Goal: Task Accomplishment & Management: Complete application form

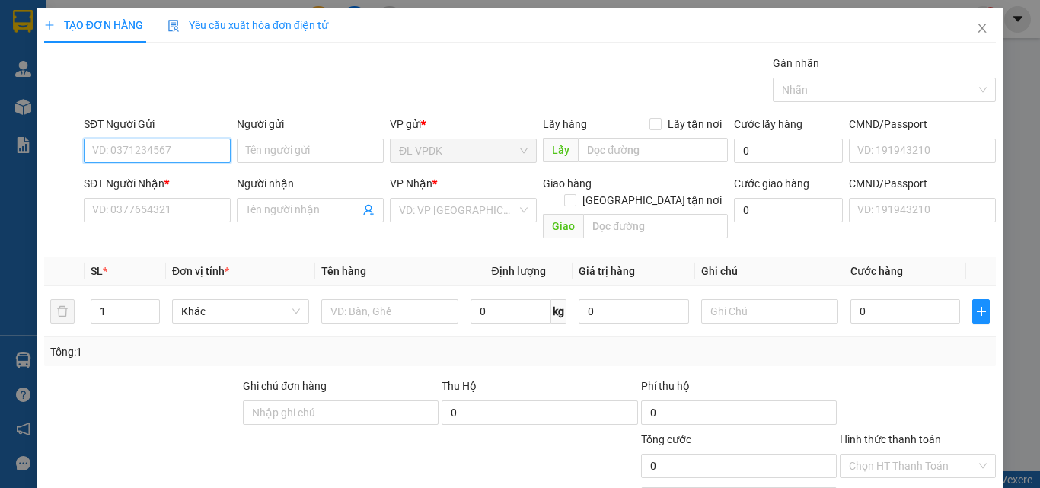
click at [187, 149] on input "SĐT Người Gửi" at bounding box center [157, 151] width 147 height 24
click at [153, 176] on div "0986233557 - [PERSON_NAME]" at bounding box center [167, 181] width 150 height 17
type input "0986233557"
type input "VŨ"
type input "0333291933"
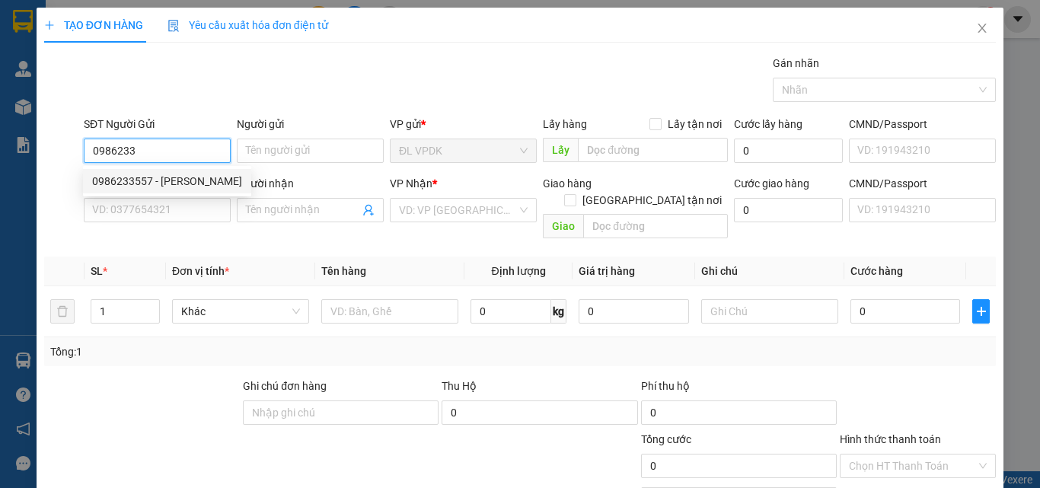
type input "[PERSON_NAME]"
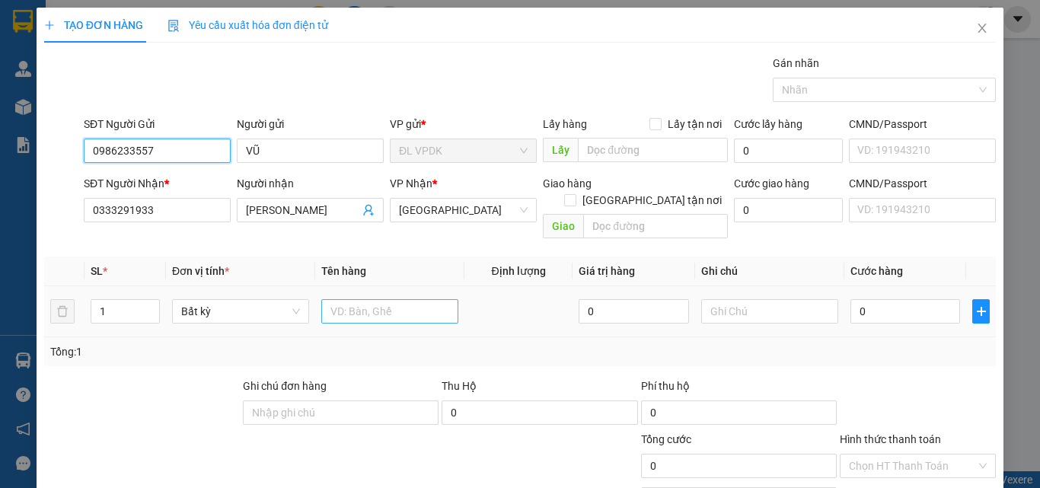
type input "0986233557"
click at [351, 299] on input "text" at bounding box center [389, 311] width 137 height 24
type input "1 TG"
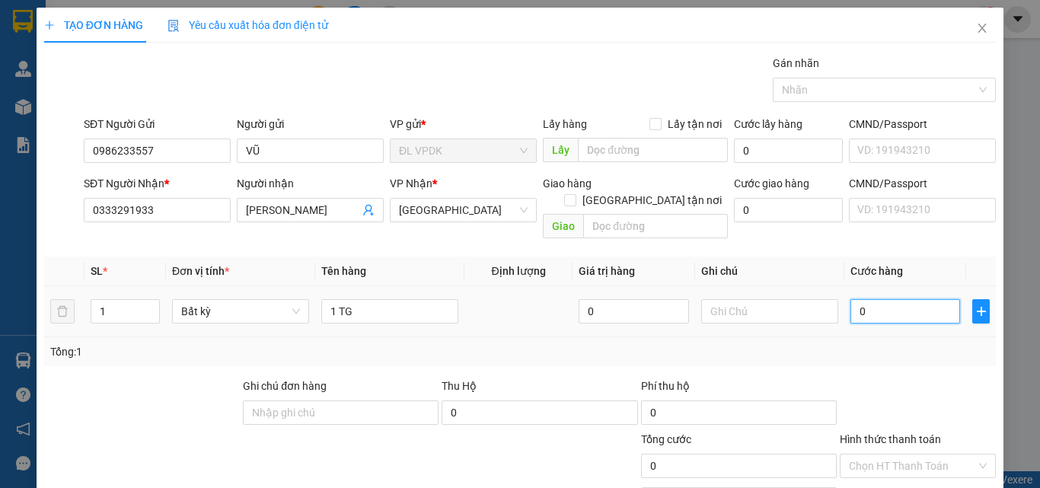
click at [881, 299] on input "0" at bounding box center [906, 311] width 110 height 24
type input "3"
type input "30"
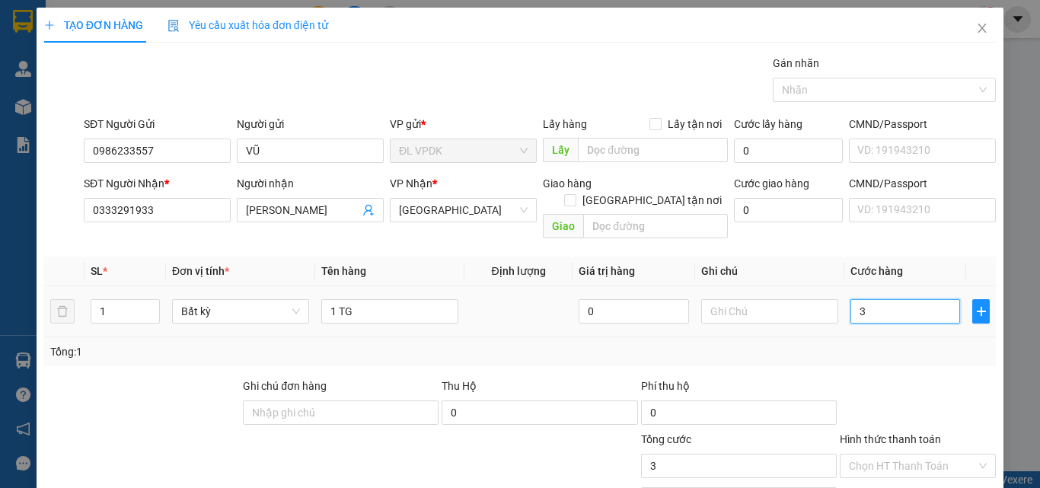
type input "30"
type input "30.000"
click at [869, 378] on div at bounding box center [917, 404] width 159 height 53
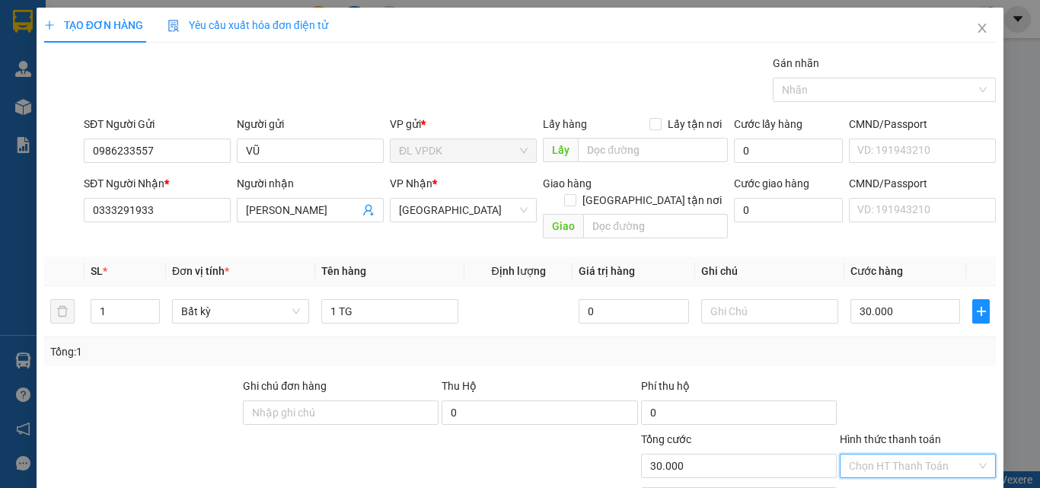
click at [877, 455] on input "Hình thức thanh toán" at bounding box center [912, 466] width 127 height 23
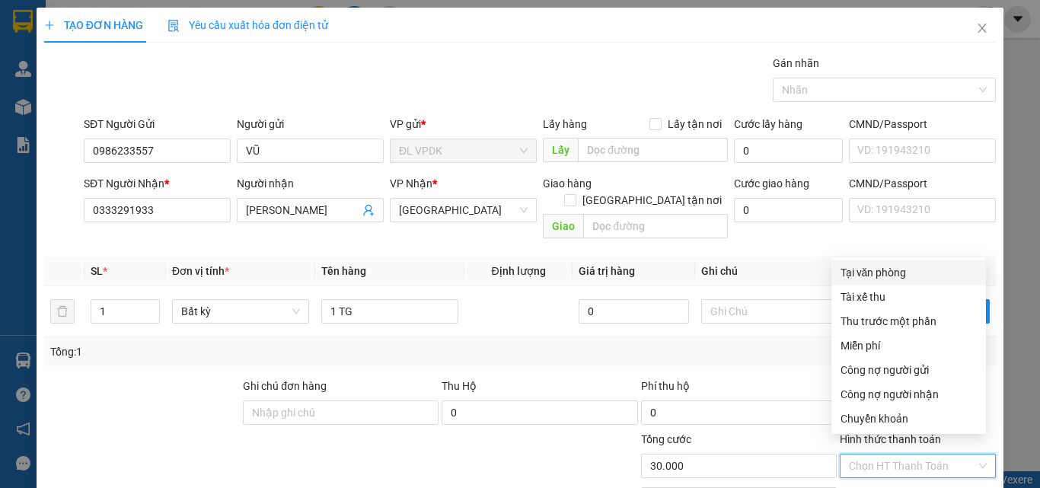
click at [876, 276] on div "Tại văn phòng" at bounding box center [909, 272] width 136 height 17
type input "0"
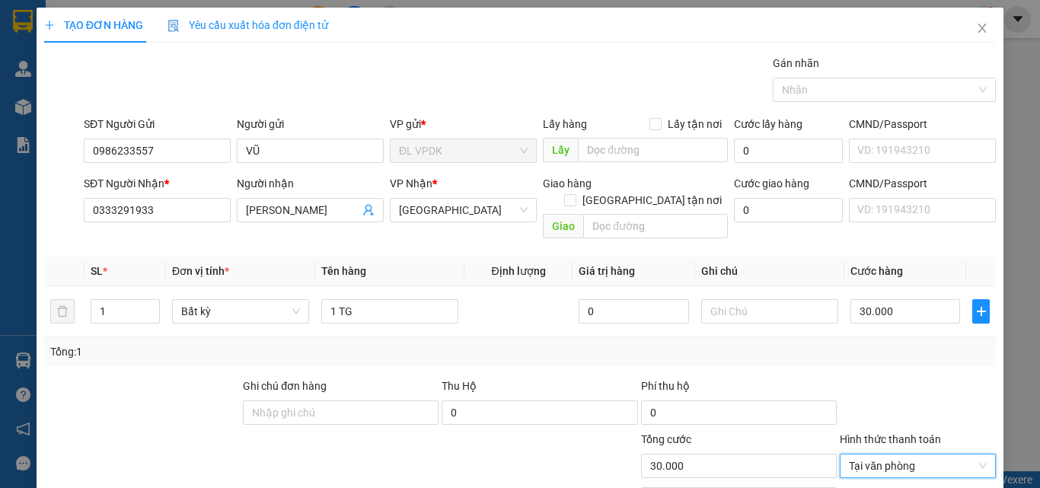
scroll to position [75, 0]
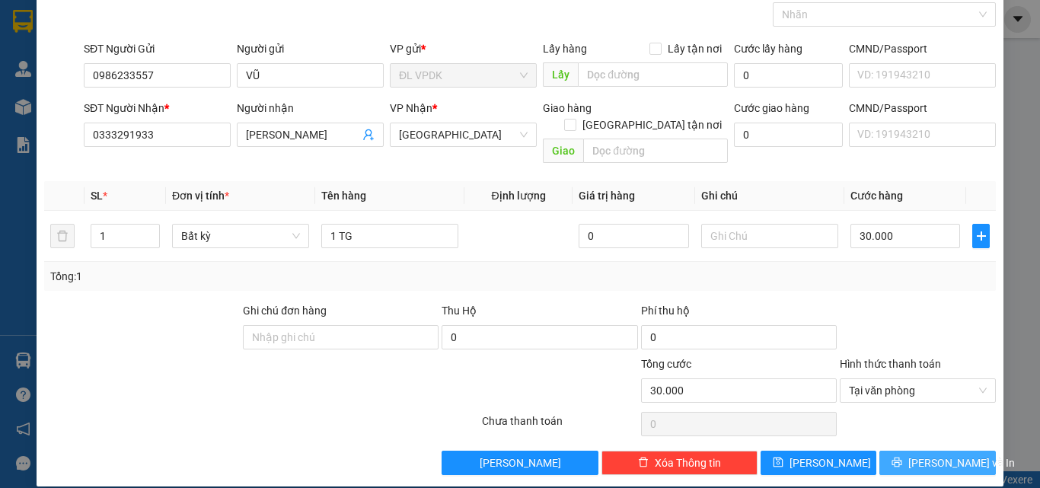
click at [902, 457] on icon "printer" at bounding box center [897, 462] width 11 height 11
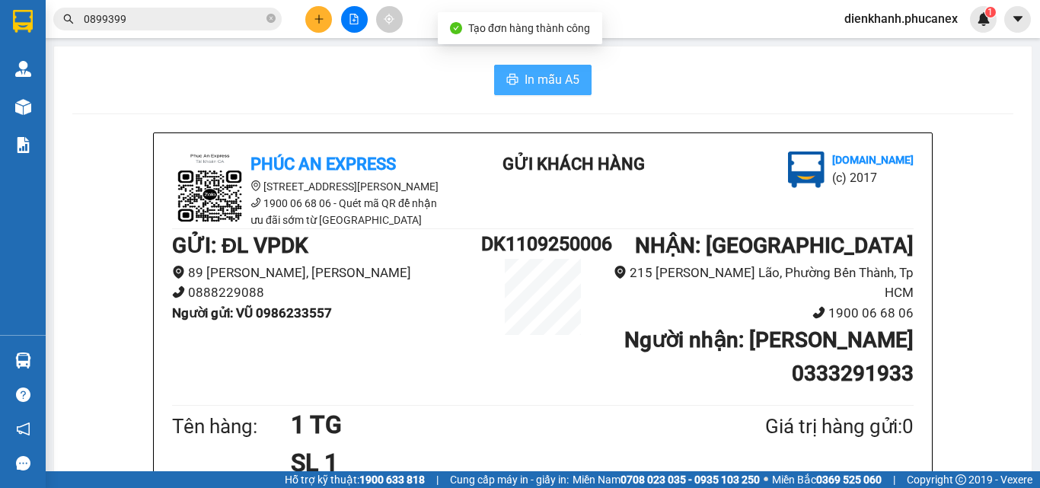
click at [554, 77] on span "In mẫu A5" at bounding box center [552, 79] width 55 height 19
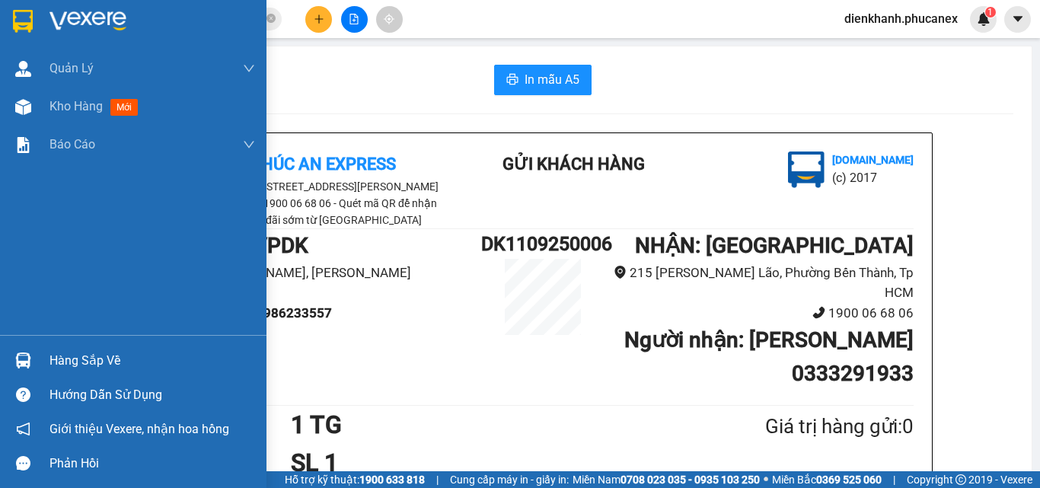
click at [13, 10] on img at bounding box center [23, 21] width 20 height 23
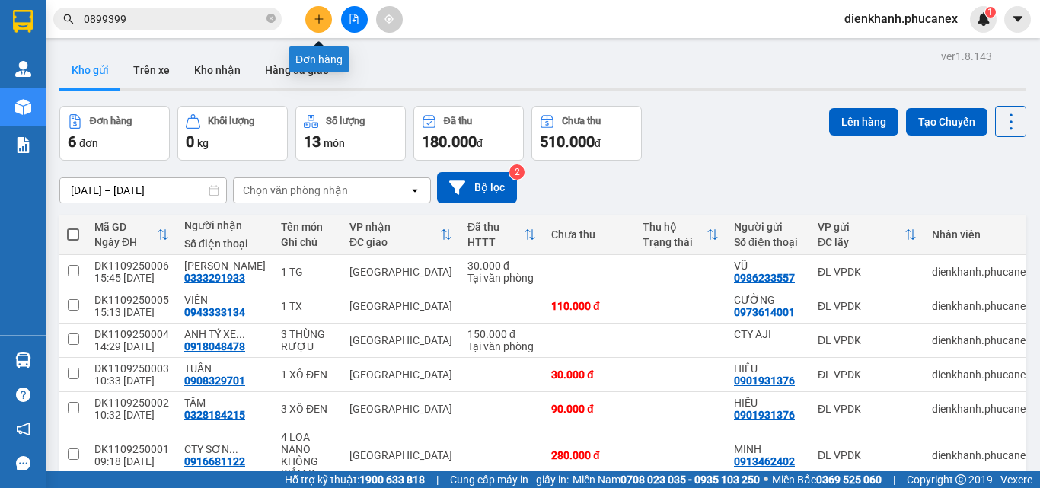
click at [318, 12] on button at bounding box center [318, 19] width 27 height 27
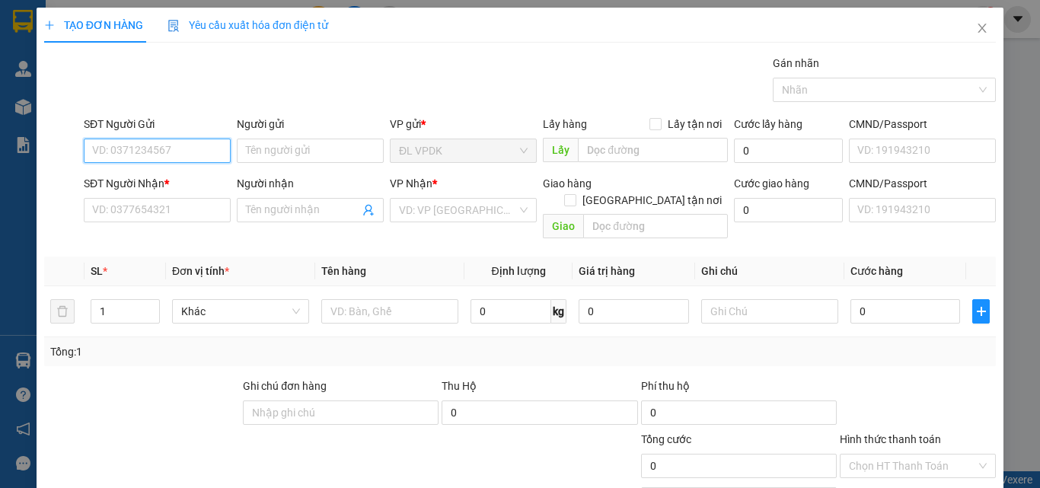
click at [176, 150] on input "SĐT Người Gửi" at bounding box center [157, 151] width 147 height 24
type input "0973614001"
click at [160, 177] on div "0973614001 - CƯỜNG" at bounding box center [155, 181] width 127 height 17
type input "CƯỜNG"
type input "0943333134"
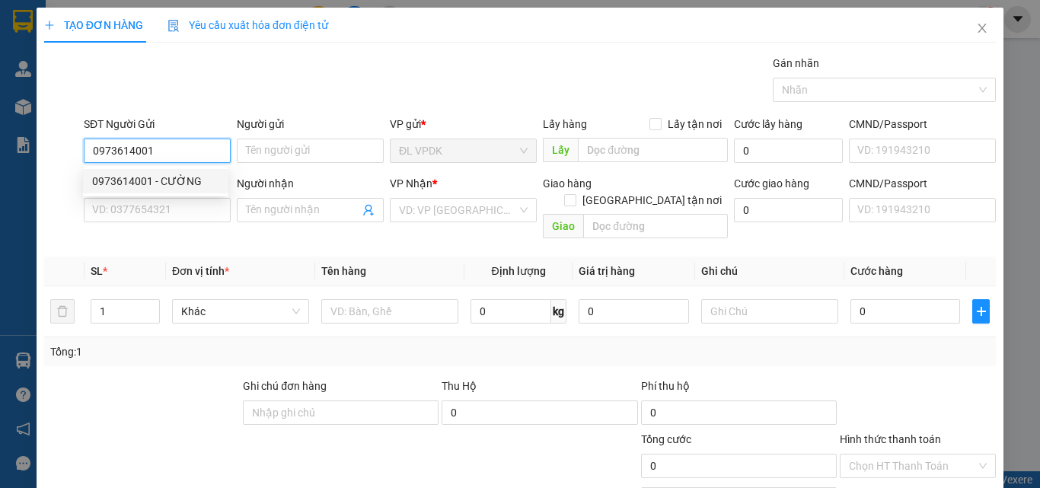
type input "VIÊN"
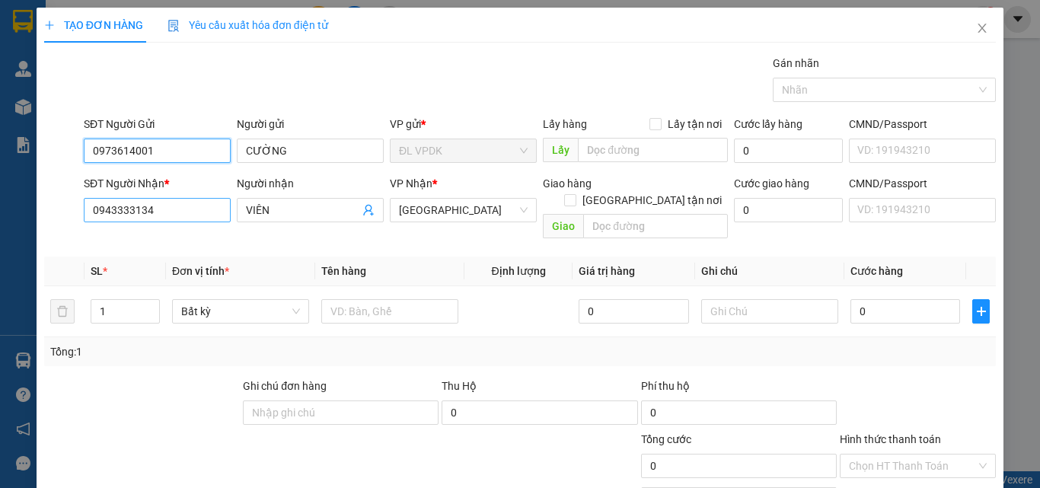
type input "0973614001"
drag, startPoint x: 150, startPoint y: 208, endPoint x: 87, endPoint y: 204, distance: 63.3
click at [87, 204] on input "0943333134" at bounding box center [157, 210] width 147 height 24
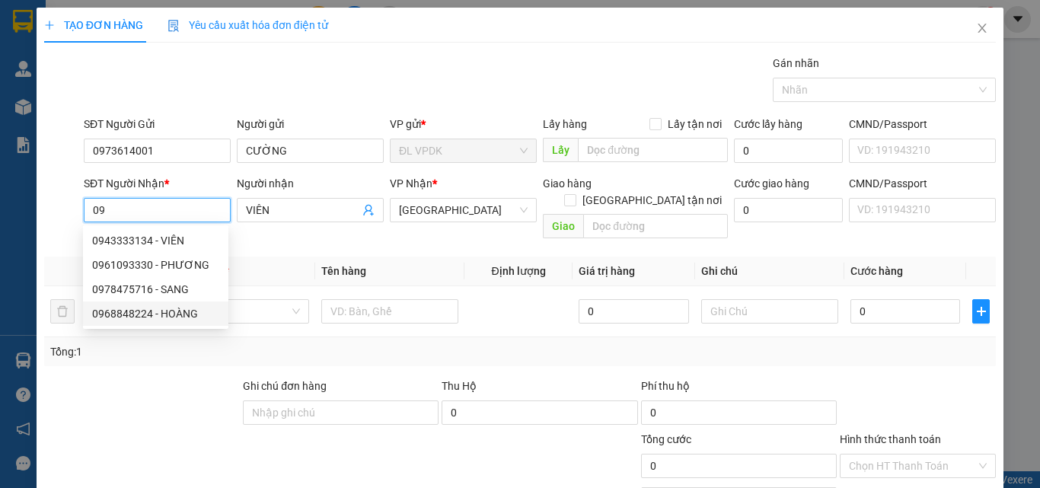
click at [174, 309] on div "0968848224 - HOÀNG" at bounding box center [155, 313] width 127 height 17
type input "0968848224"
type input "HOÀNG"
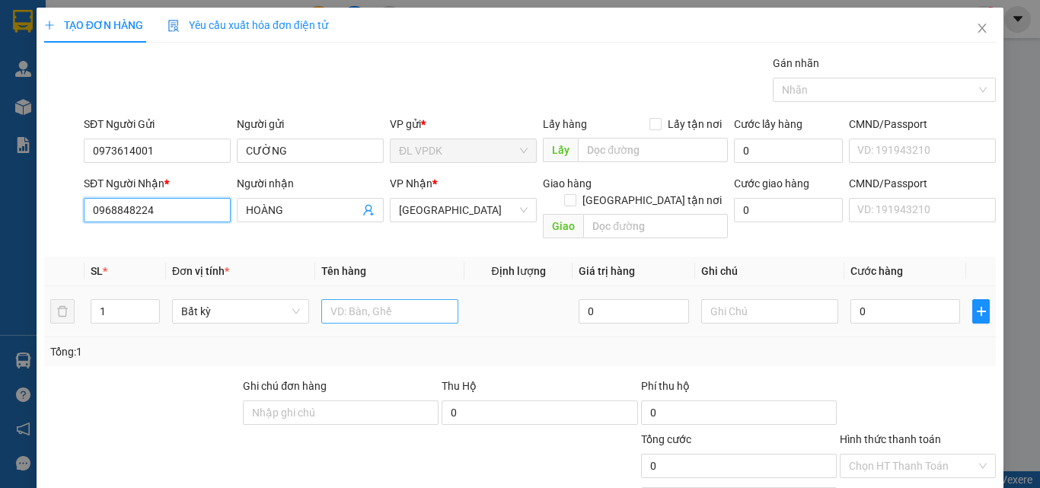
type input "0968848224"
click at [382, 300] on input "text" at bounding box center [389, 311] width 137 height 24
type input "1 TX"
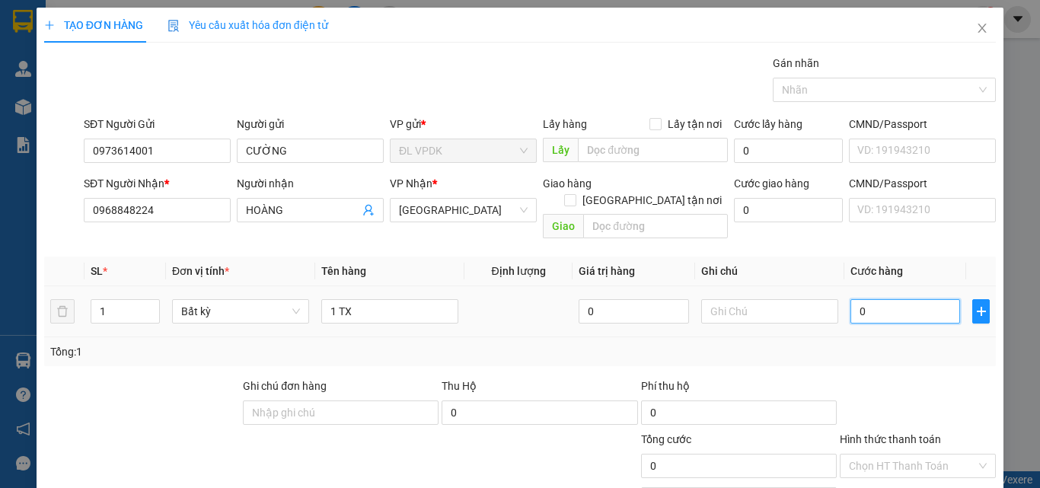
click at [884, 300] on input "0" at bounding box center [906, 311] width 110 height 24
type input "1"
type input "11"
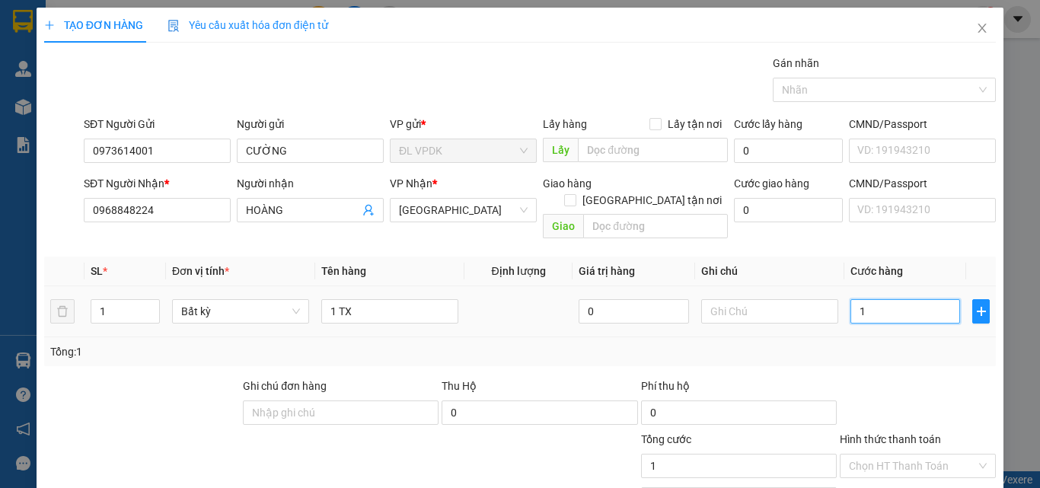
type input "11"
type input "110"
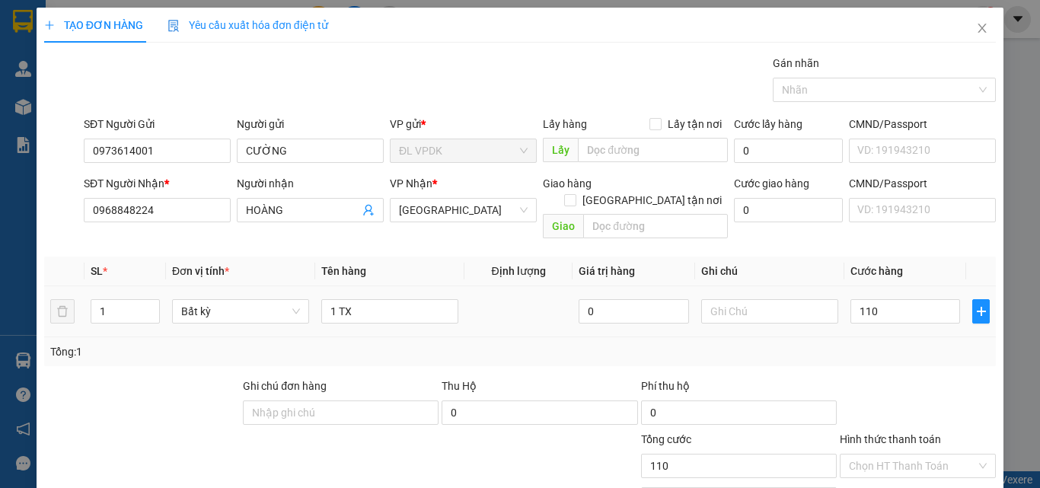
type input "110.000"
click at [895, 337] on div "Tổng: 1" at bounding box center [520, 351] width 952 height 29
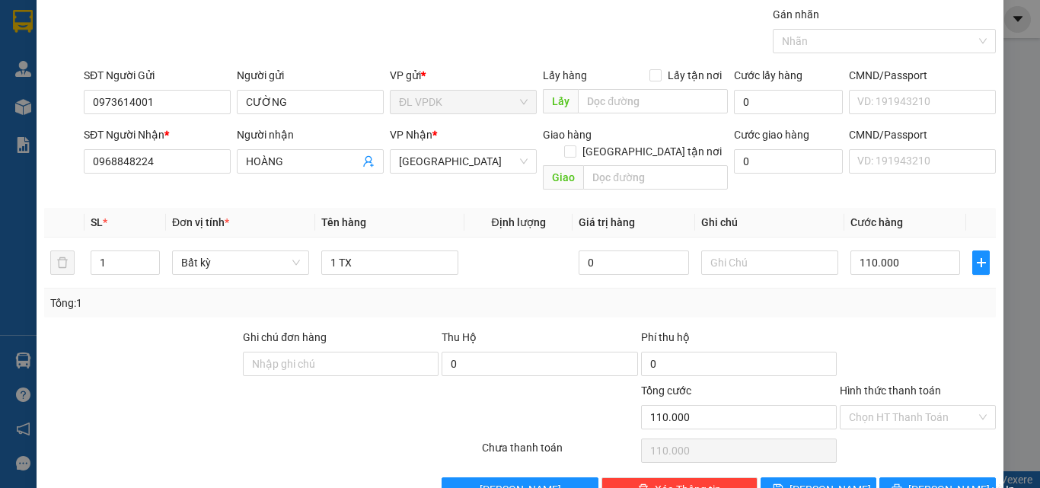
scroll to position [75, 0]
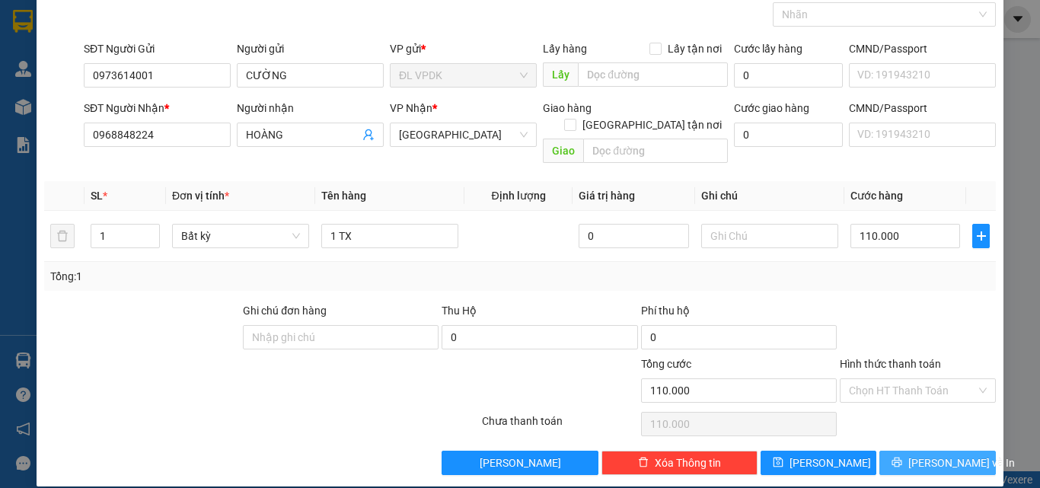
click at [955, 451] on button "[PERSON_NAME] và In" at bounding box center [938, 463] width 117 height 24
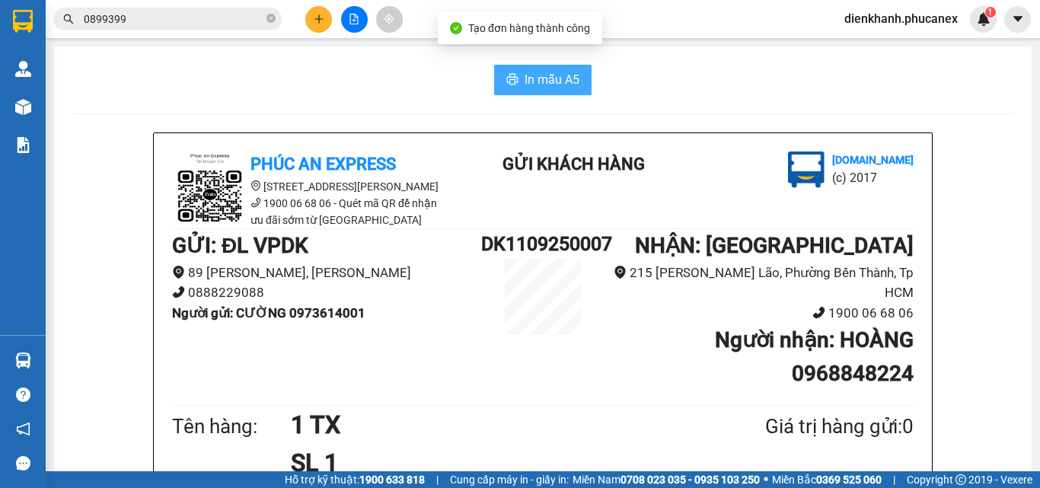
click at [575, 84] on button "In mẫu A5" at bounding box center [542, 80] width 97 height 30
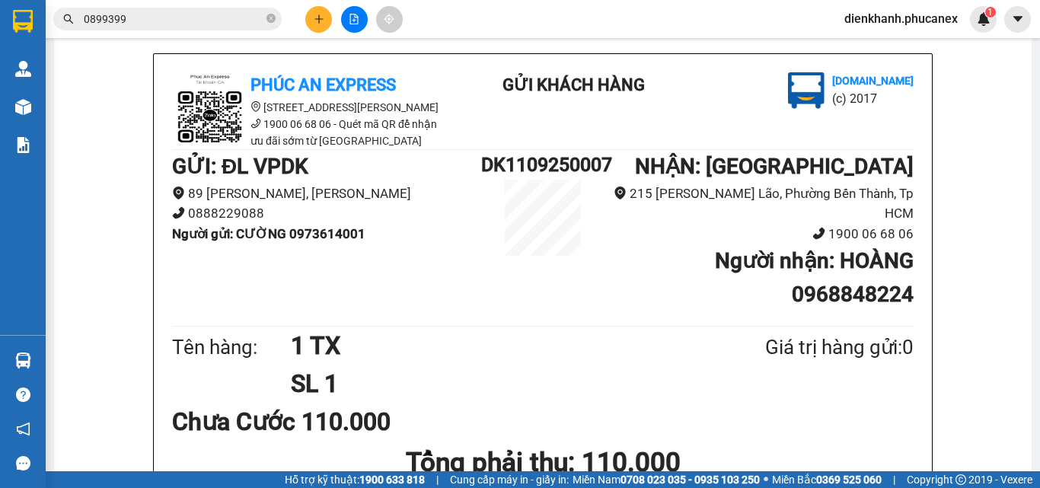
scroll to position [152, 0]
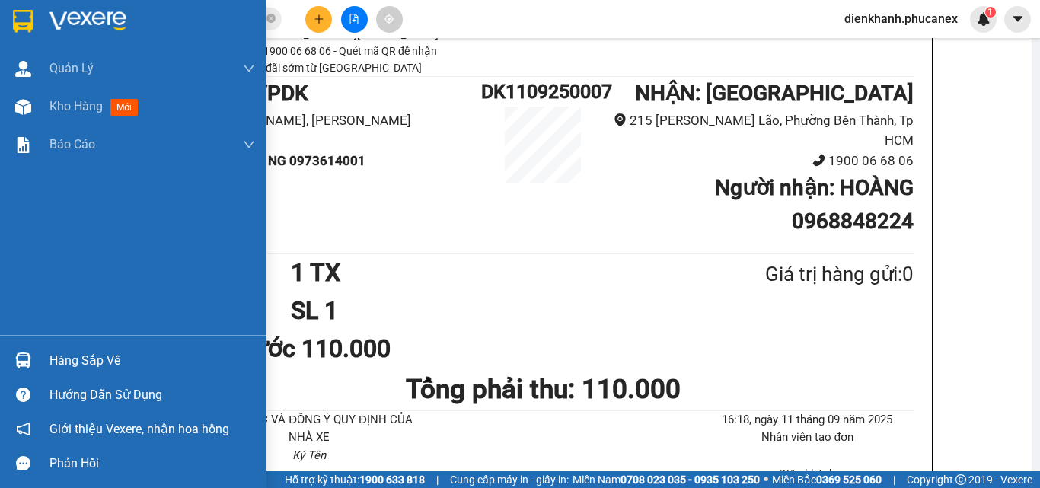
click at [34, 23] on div at bounding box center [23, 21] width 27 height 27
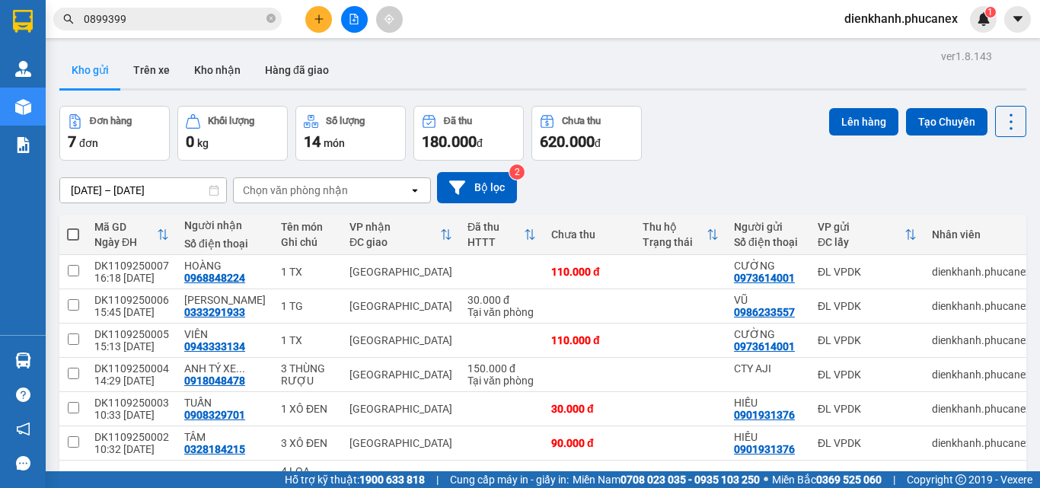
click at [315, 26] on button at bounding box center [318, 19] width 27 height 27
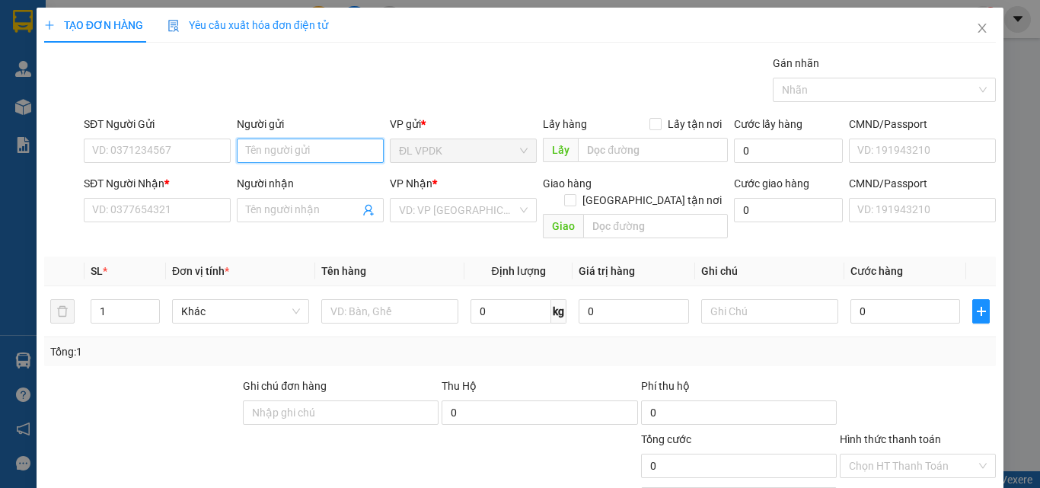
click at [275, 145] on input "Người gửi" at bounding box center [310, 151] width 147 height 24
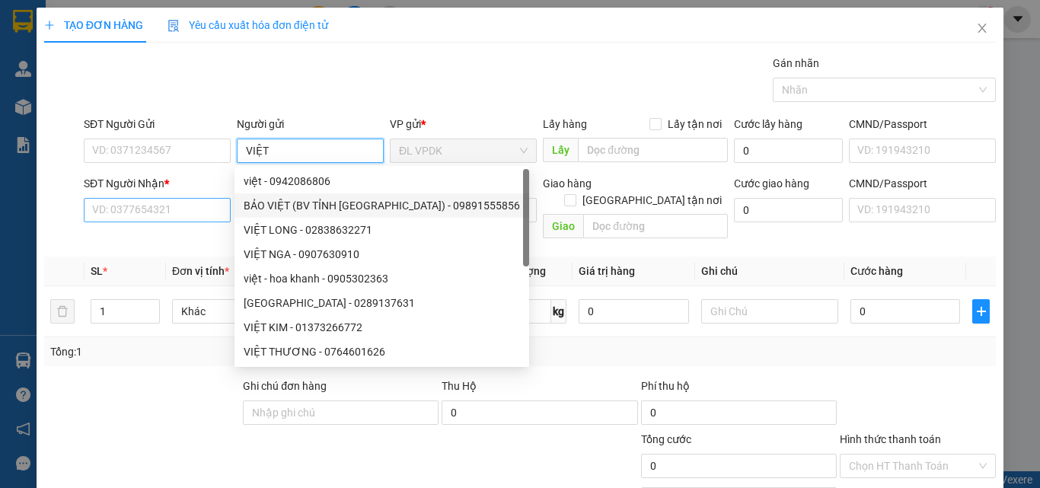
type input "VIỆT"
click at [205, 215] on input "SĐT Người Nhận *" at bounding box center [157, 210] width 147 height 24
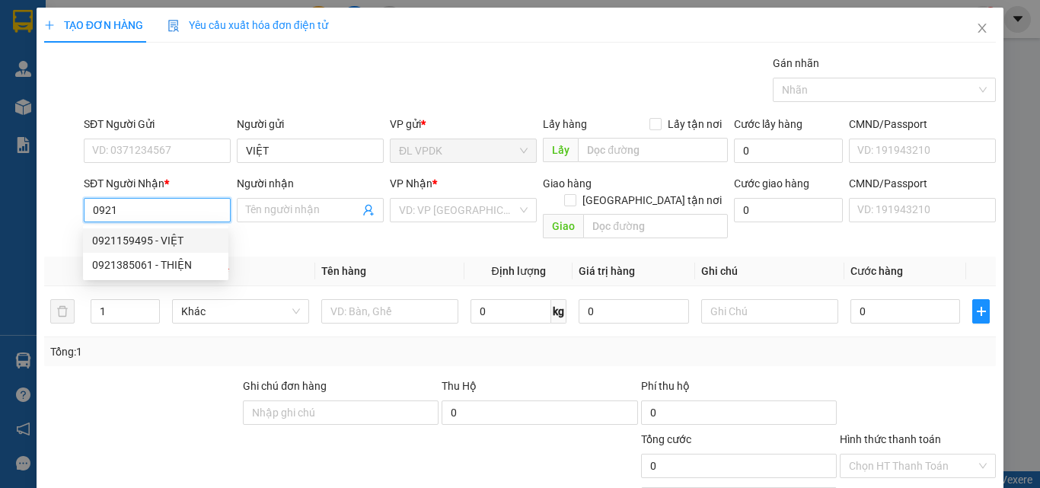
click at [174, 238] on div "0921159495 - VIỆT" at bounding box center [155, 240] width 127 height 17
type input "0921159495"
type input "VIỆT"
type input "NHÀ XE KHẢI NAM"
type input "70.000"
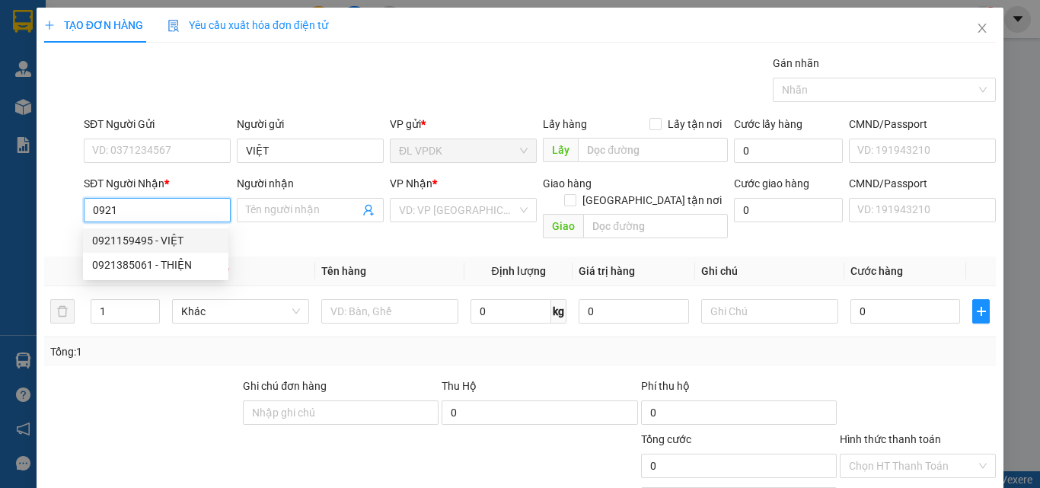
type input "70.000"
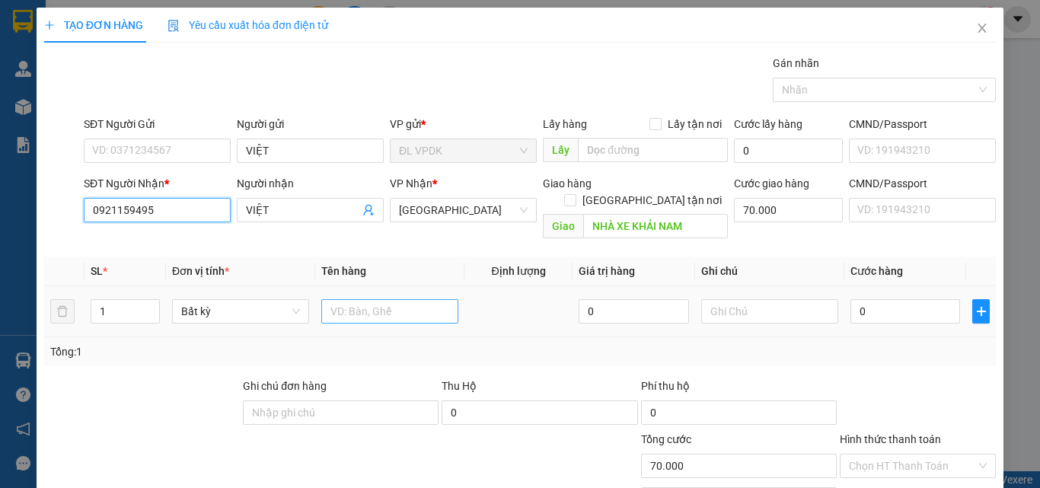
type input "0921159495"
click at [355, 299] on input "text" at bounding box center [389, 311] width 137 height 24
type input "1 TX"
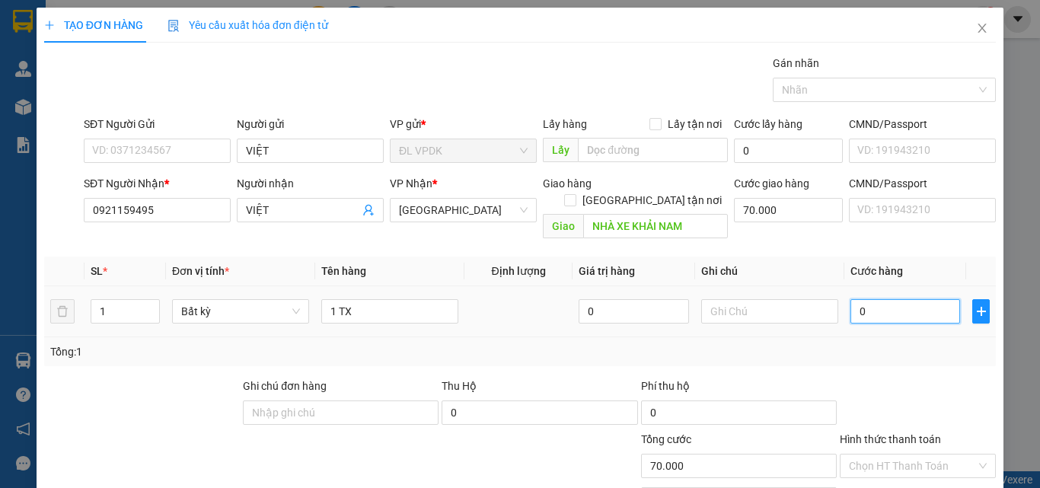
click at [904, 299] on input "0" at bounding box center [906, 311] width 110 height 24
type input "1"
type input "70.001"
type input "15"
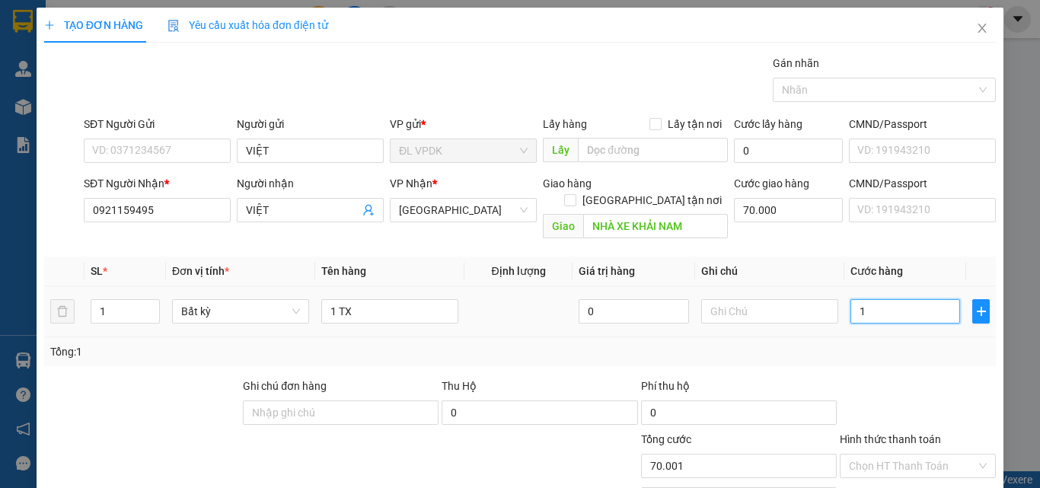
type input "70.015"
type input "150"
type input "70.150"
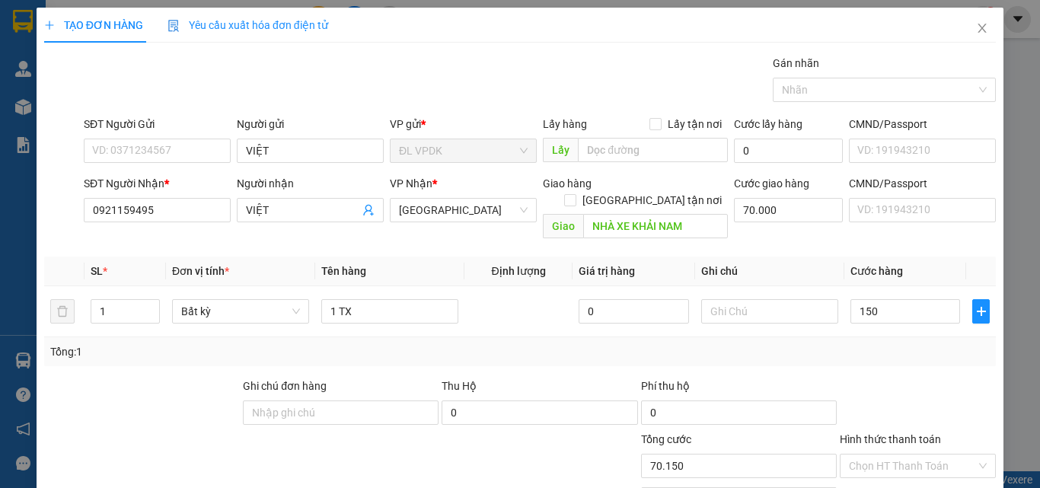
type input "150.000"
type input "220.000"
click at [861, 378] on div at bounding box center [917, 404] width 159 height 53
click at [902, 455] on input "Hình thức thanh toán" at bounding box center [912, 466] width 127 height 23
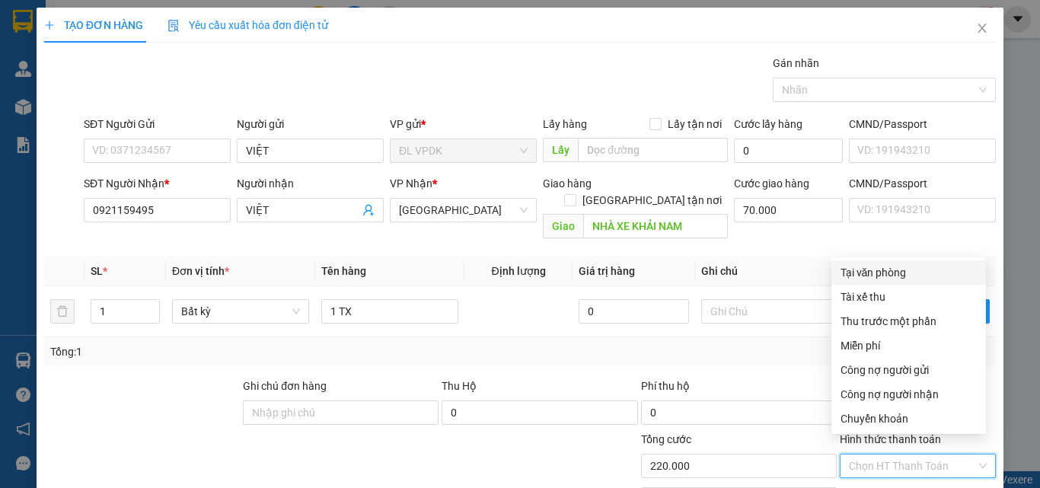
click at [883, 275] on div "Tại văn phòng" at bounding box center [909, 272] width 136 height 17
type input "0"
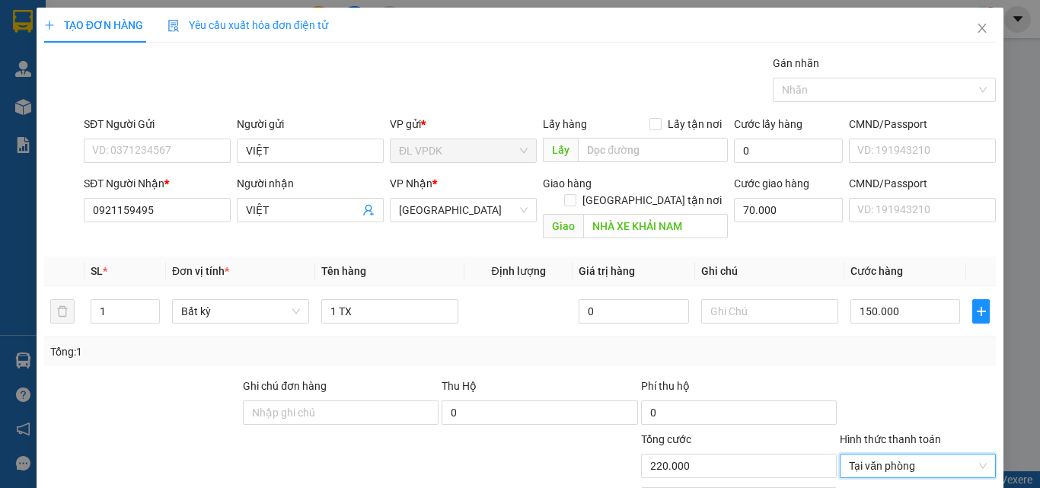
scroll to position [75, 0]
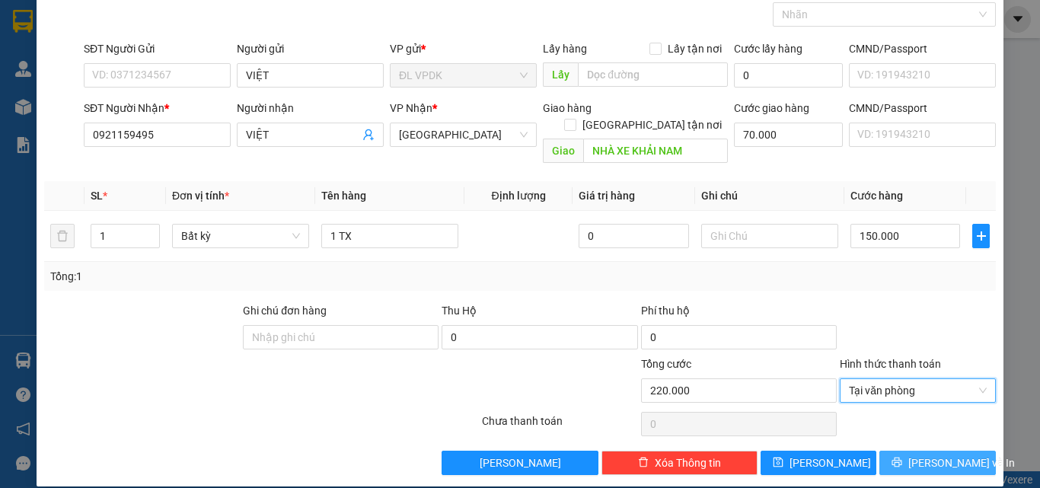
click at [902, 451] on button "[PERSON_NAME] và In" at bounding box center [938, 463] width 117 height 24
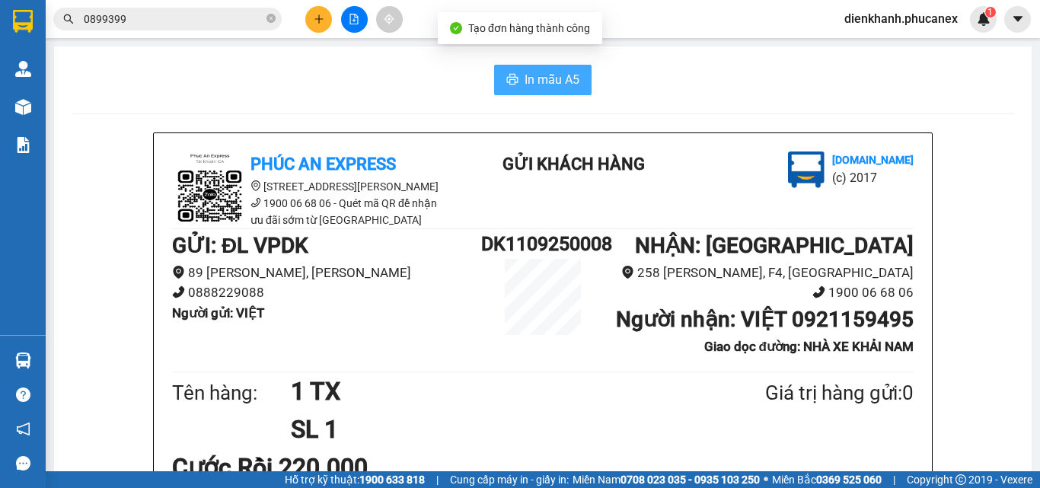
click at [506, 75] on icon "printer" at bounding box center [512, 79] width 12 height 12
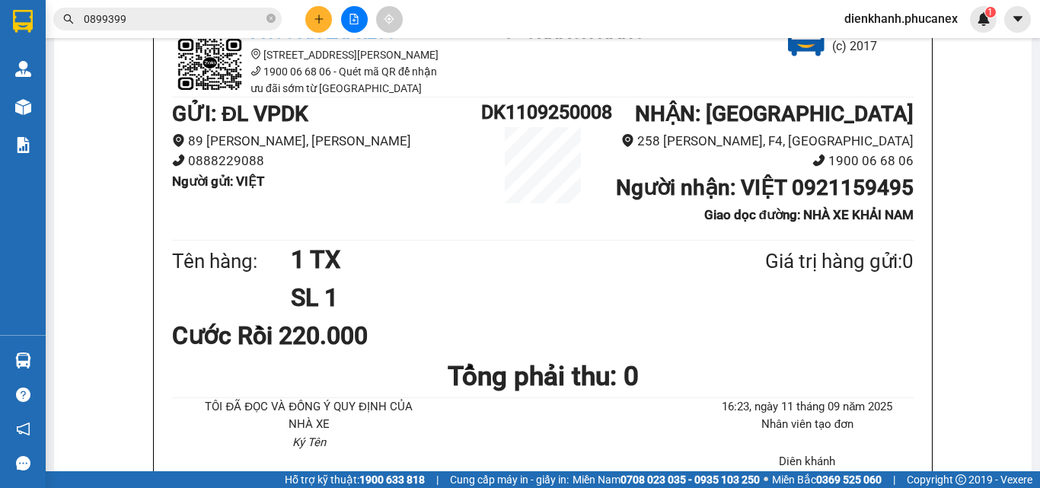
scroll to position [152, 0]
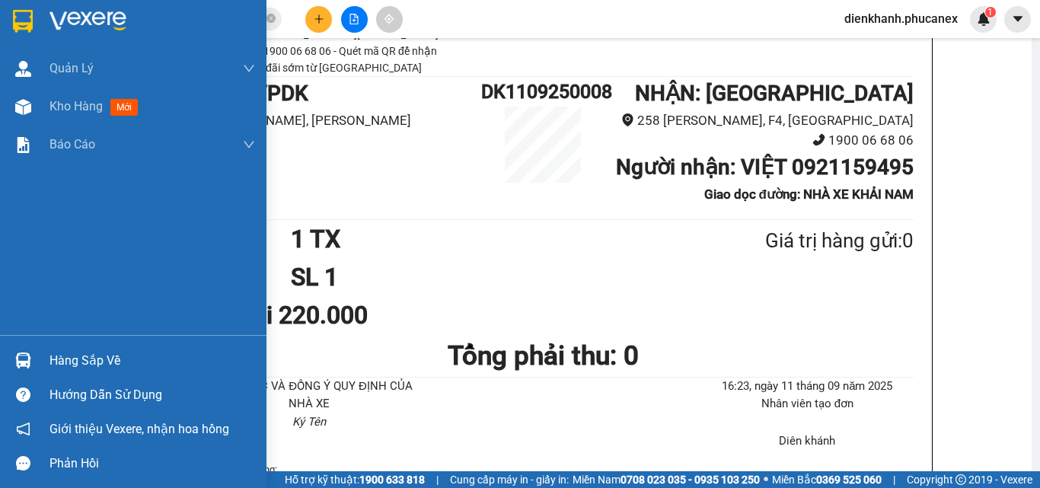
click at [8, 15] on div at bounding box center [133, 25] width 267 height 50
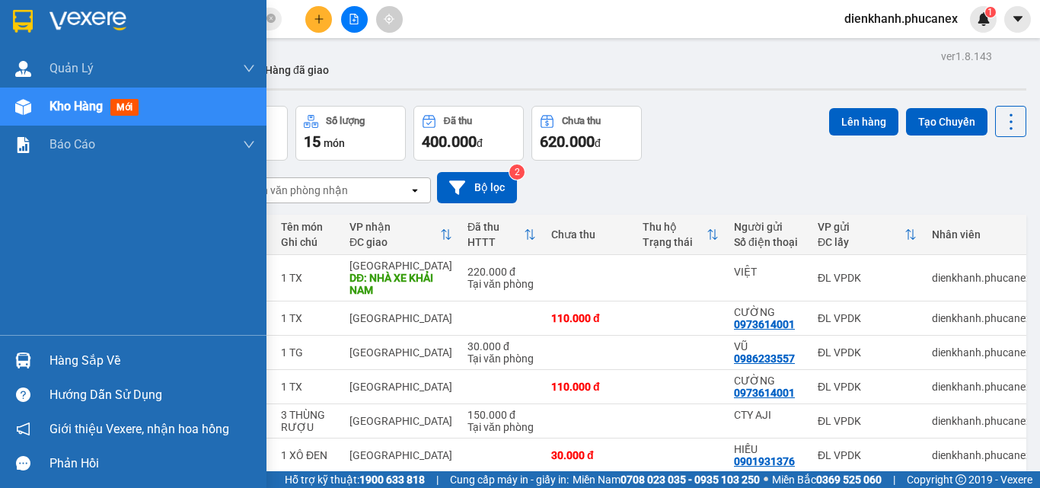
drag, startPoint x: 2, startPoint y: 24, endPoint x: 134, endPoint y: 14, distance: 132.1
click at [2, 24] on div at bounding box center [133, 25] width 267 height 50
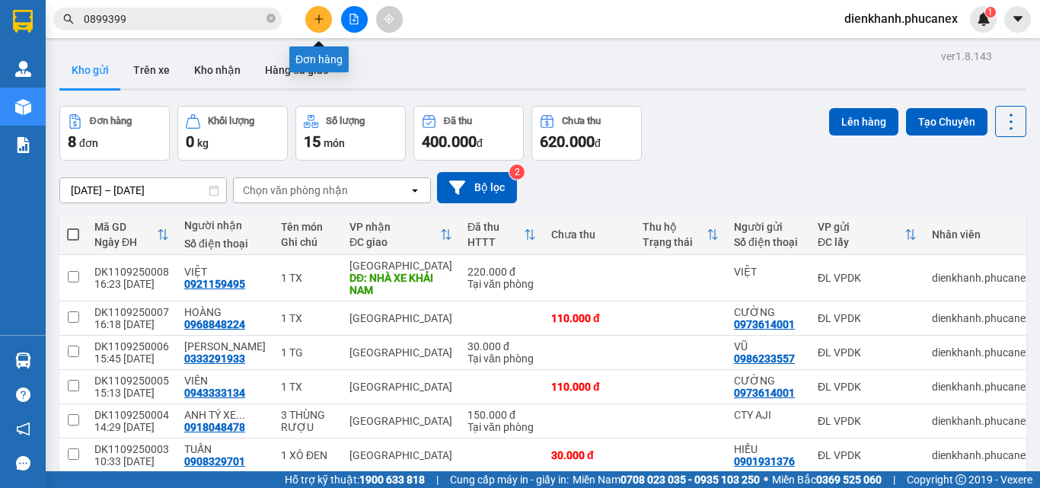
click at [316, 14] on icon "plus" at bounding box center [319, 19] width 11 height 11
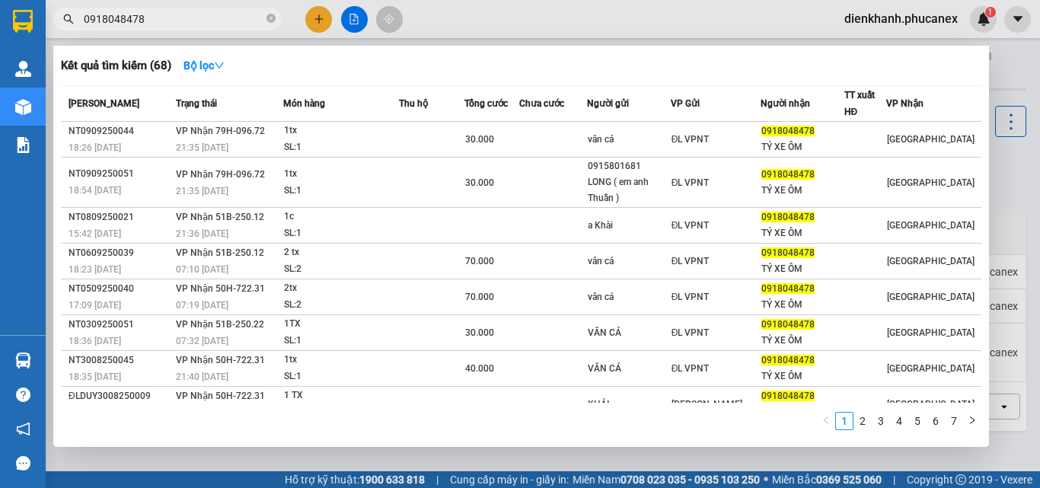
click at [319, 14] on div at bounding box center [520, 244] width 1040 height 488
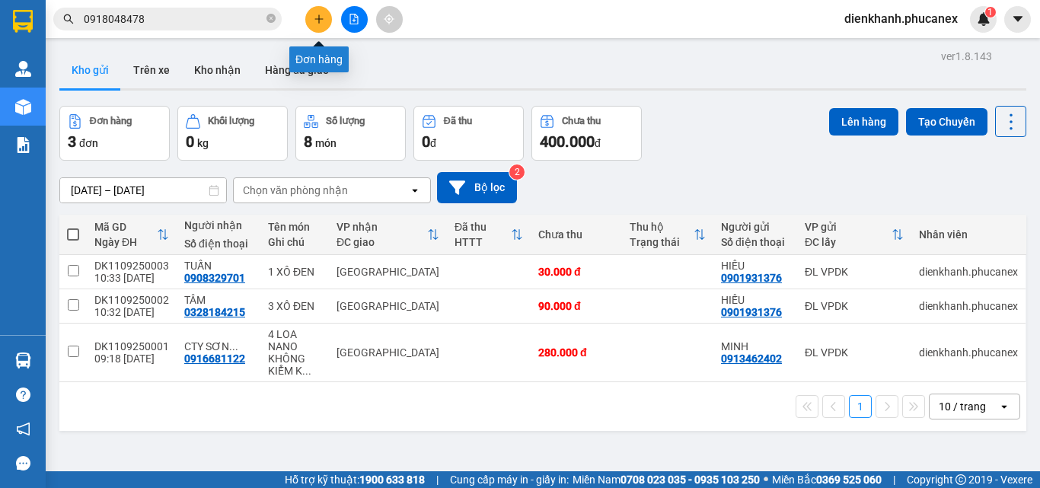
click at [311, 14] on button at bounding box center [318, 19] width 27 height 27
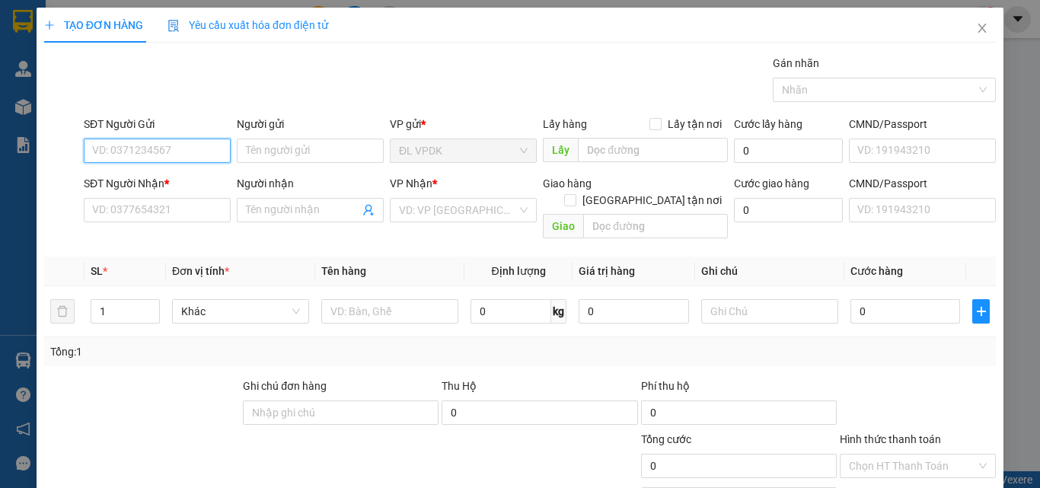
click at [164, 149] on input "SĐT Người Gửi" at bounding box center [157, 151] width 147 height 24
drag, startPoint x: 108, startPoint y: 146, endPoint x: 42, endPoint y: 140, distance: 66.5
click at [43, 140] on div "SĐT Người Gửi 0918101075 Người gửi Tên người gửi VP gửi * ĐL VPDK Lấy hàng Lấy …" at bounding box center [520, 142] width 955 height 53
click at [110, 152] on input "0903357368" at bounding box center [157, 151] width 147 height 24
click at [117, 150] on input "0903357368" at bounding box center [157, 151] width 147 height 24
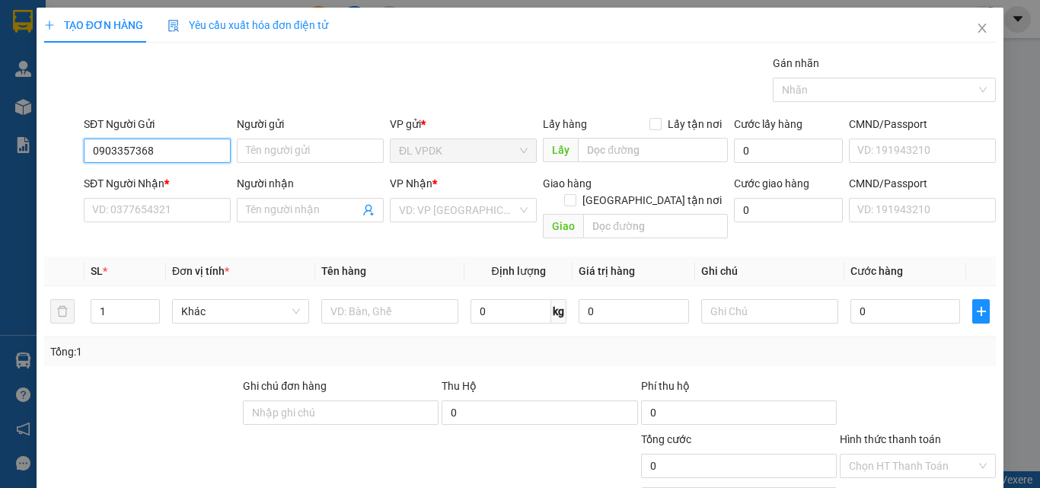
click at [132, 150] on input "0903357368" at bounding box center [157, 151] width 147 height 24
click at [187, 150] on input "0903357368" at bounding box center [157, 151] width 147 height 24
type input "0903357368"
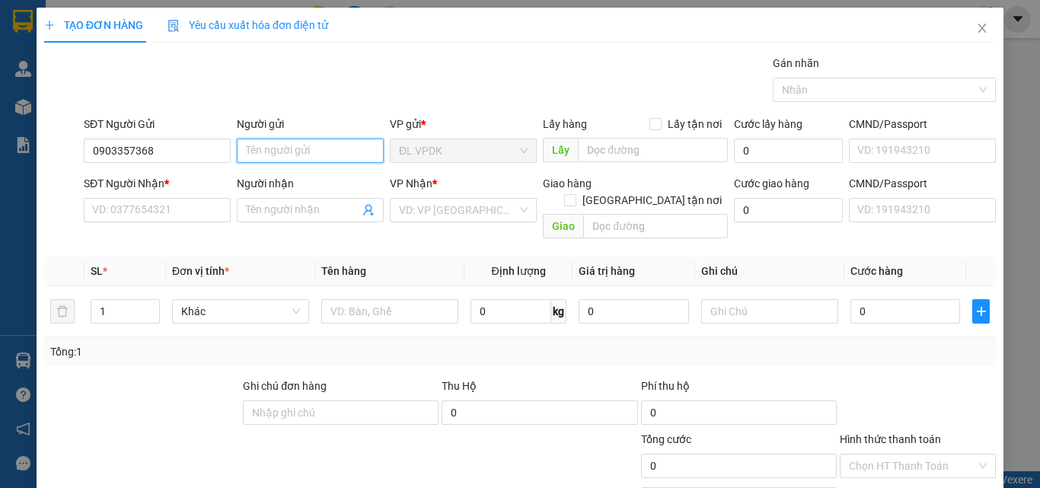
click at [301, 147] on input "Người gửi" at bounding box center [310, 151] width 147 height 24
type input "DƯƠNG NGỌC VÂN"
click at [137, 196] on div "SĐT Người Nhận *" at bounding box center [157, 186] width 147 height 23
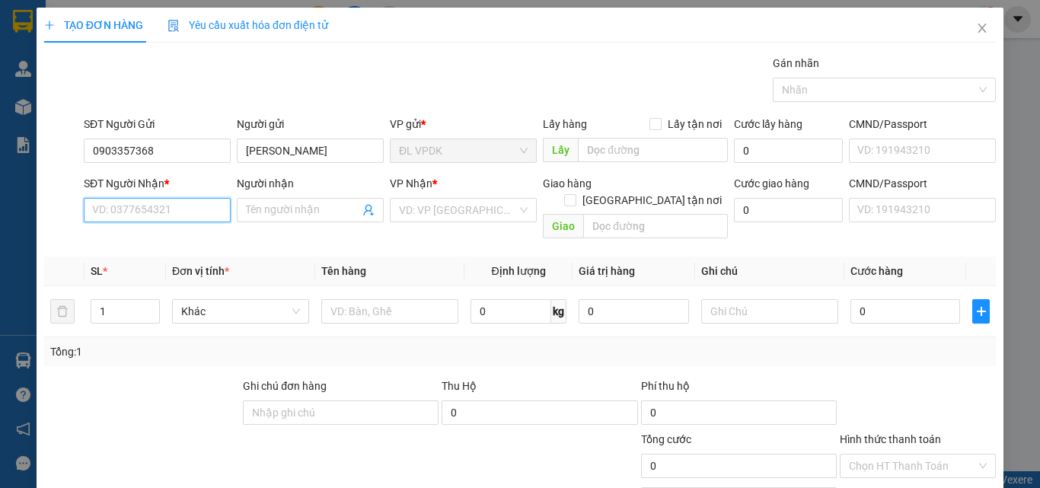
click at [157, 212] on input "SĐT Người Nhận *" at bounding box center [157, 210] width 147 height 24
click at [110, 209] on input "0979633633" at bounding box center [157, 210] width 147 height 24
click at [115, 209] on input "0979633633" at bounding box center [157, 210] width 147 height 24
click at [132, 207] on input "0979633633" at bounding box center [157, 210] width 147 height 24
click at [181, 212] on input "0979633633" at bounding box center [157, 210] width 147 height 24
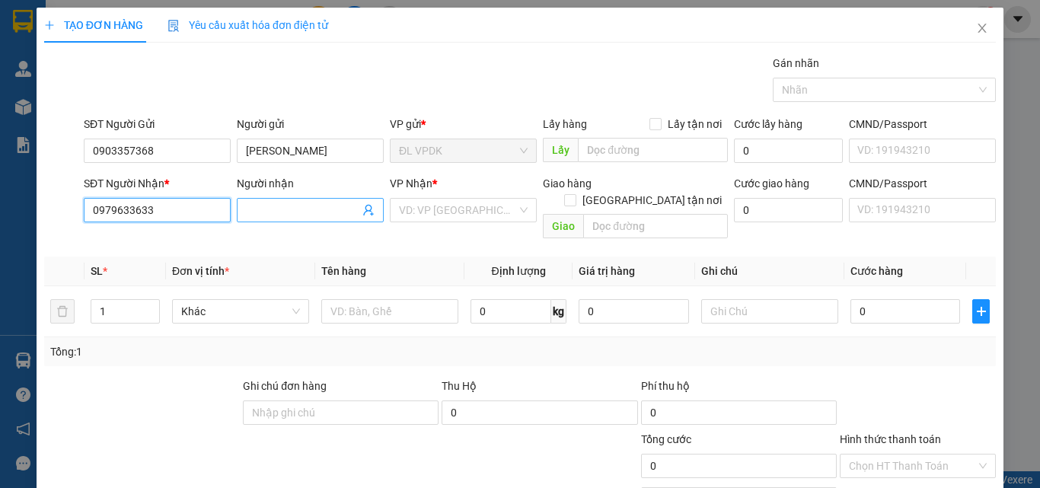
type input "0979633633"
click at [278, 216] on input "Người nhận" at bounding box center [302, 210] width 113 height 17
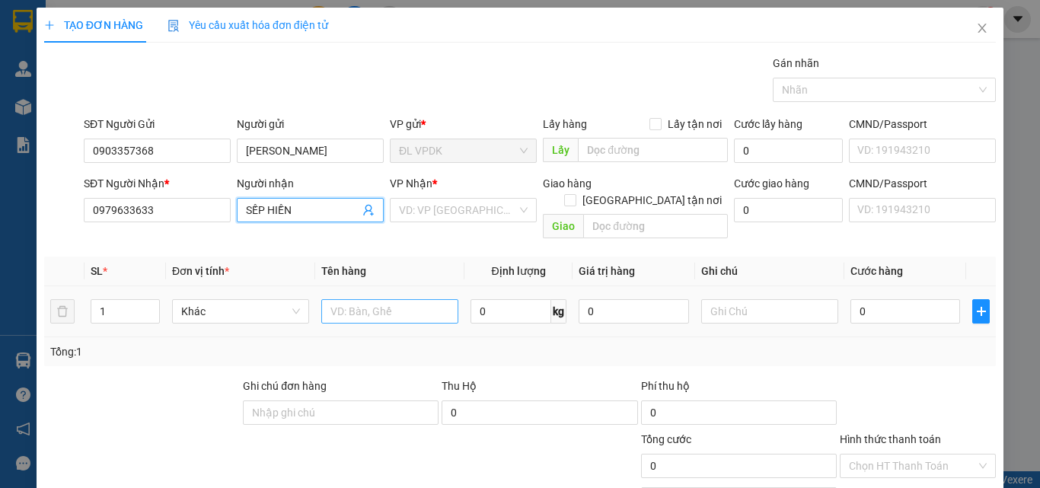
type input "SẾP HIỀN"
click at [343, 299] on input "text" at bounding box center [389, 311] width 137 height 24
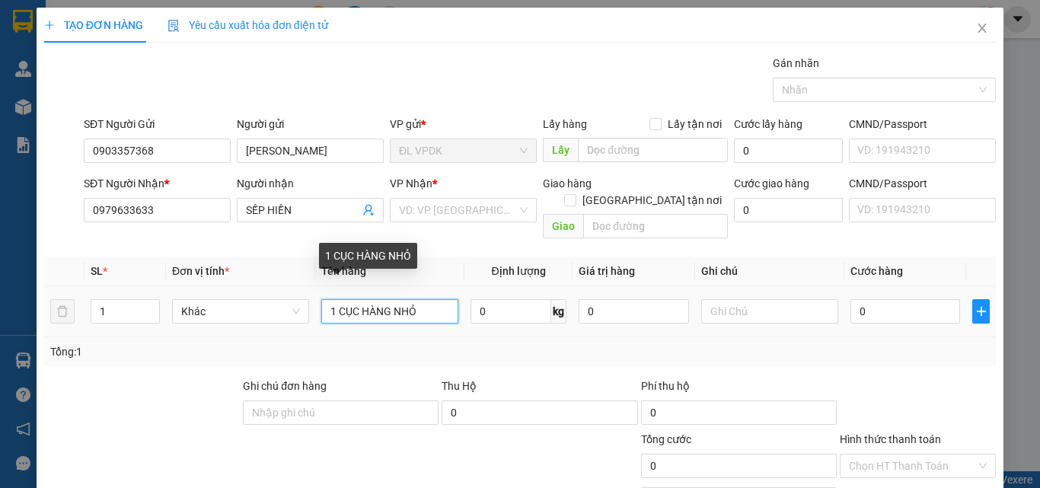
drag, startPoint x: 417, startPoint y: 293, endPoint x: 337, endPoint y: 290, distance: 80.0
click at [337, 299] on input "1 CỤC HÀNG NHỎ" at bounding box center [389, 311] width 137 height 24
type input "1 CỤC"
